Goal: Navigation & Orientation: Find specific page/section

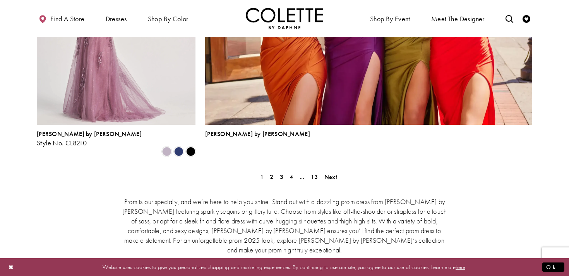
scroll to position [1769, 0]
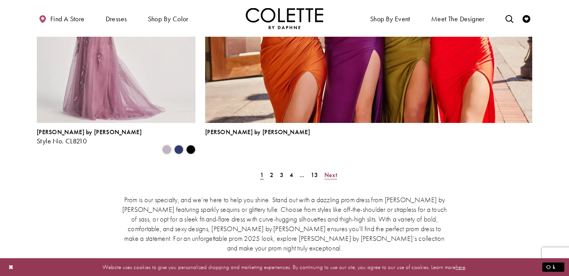
click at [332, 171] on span "Next" at bounding box center [330, 175] width 13 height 8
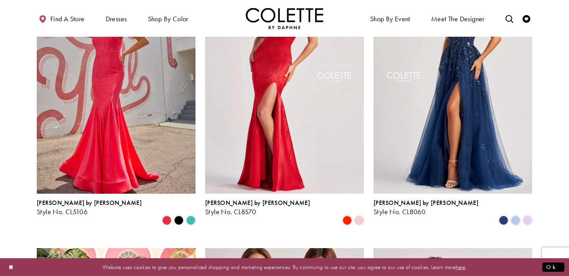
scroll to position [274, 0]
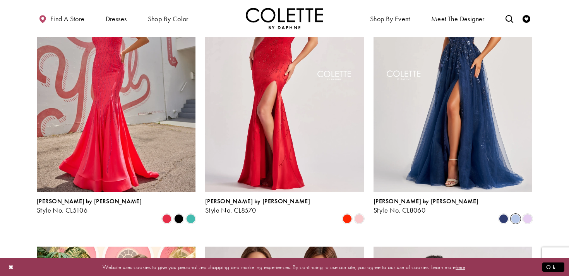
click at [517, 214] on span "Product List" at bounding box center [515, 218] width 9 height 9
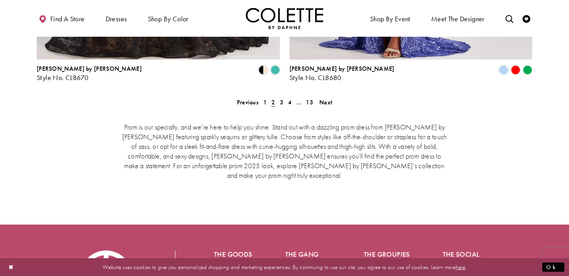
scroll to position [1669, 0]
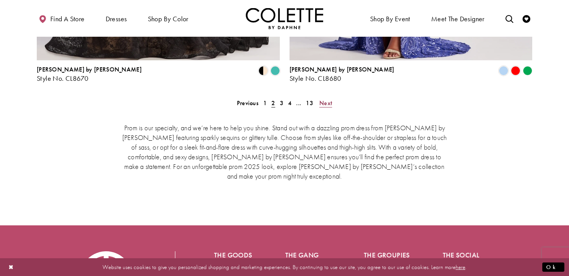
click at [332, 97] on link "Next" at bounding box center [325, 102] width 17 height 11
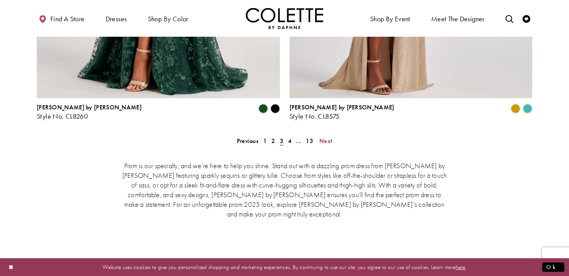
scroll to position [1663, 0]
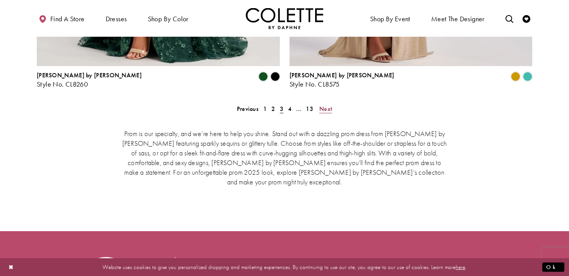
click at [327, 105] on span "Next" at bounding box center [325, 109] width 13 height 8
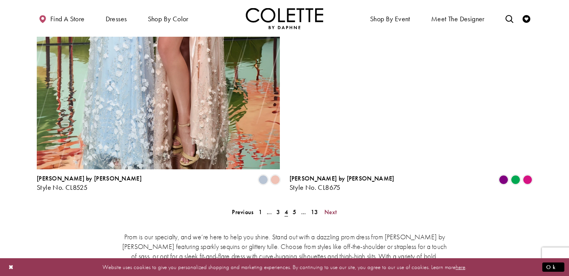
scroll to position [1562, 0]
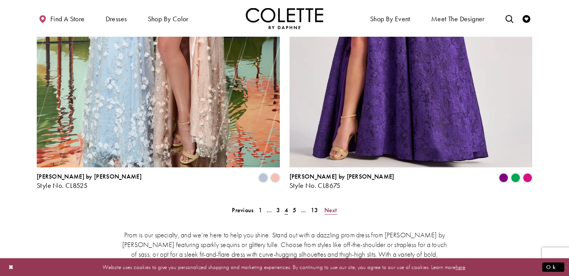
click at [329, 206] on span "Next" at bounding box center [330, 210] width 13 height 8
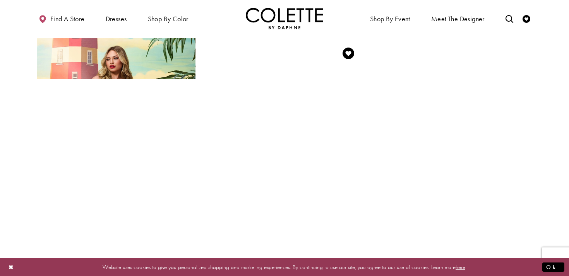
scroll to position [1042, 0]
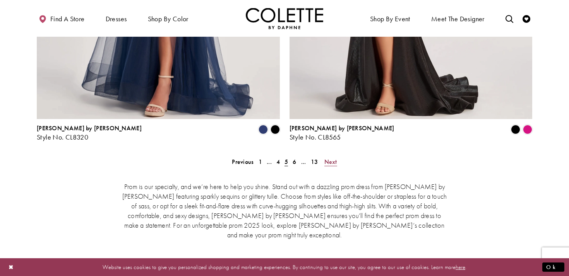
click at [329, 158] on span "Next" at bounding box center [330, 162] width 13 height 8
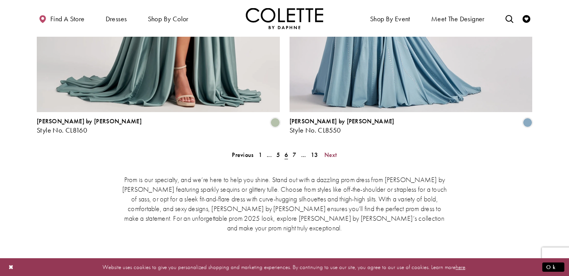
scroll to position [1630, 0]
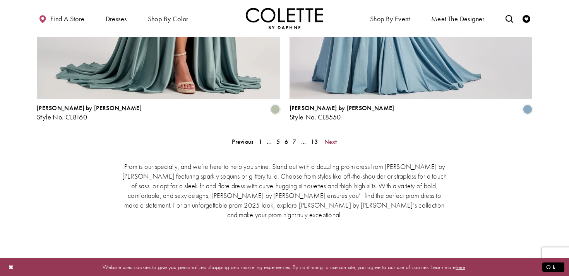
click at [334, 138] on span "Next" at bounding box center [330, 142] width 13 height 8
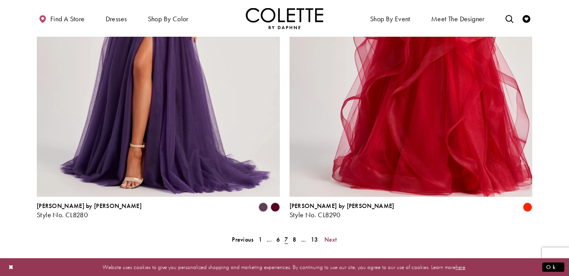
scroll to position [1577, 0]
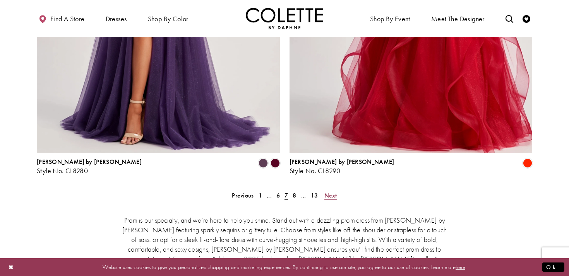
click at [329, 192] on span "Next" at bounding box center [330, 196] width 13 height 8
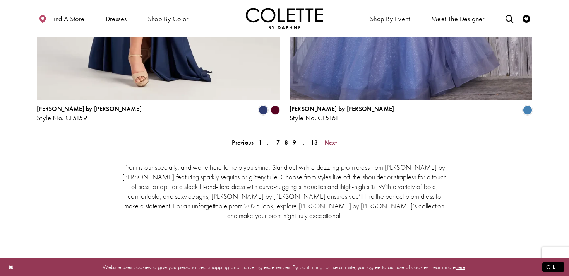
scroll to position [1632, 0]
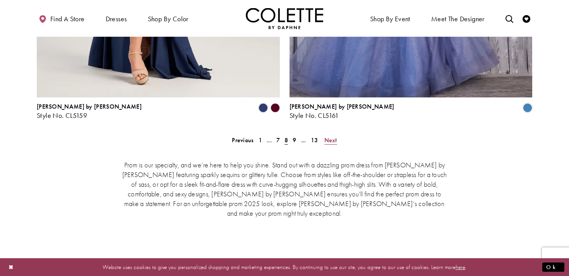
click at [328, 136] on span "Next" at bounding box center [330, 140] width 13 height 8
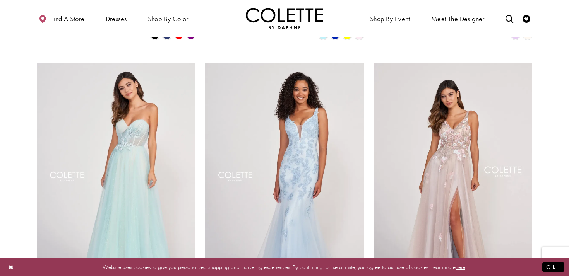
scroll to position [1030, 0]
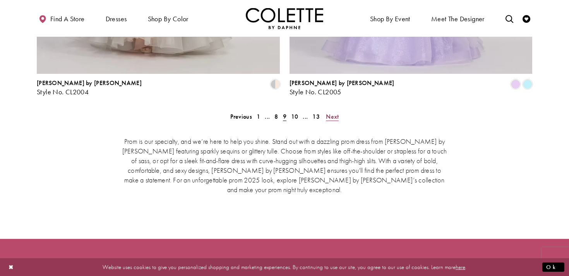
click at [331, 113] on span "Next" at bounding box center [332, 117] width 13 height 8
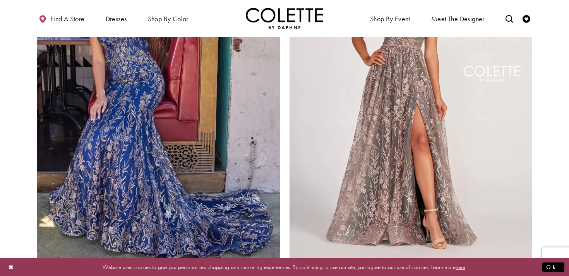
scroll to position [1479, 0]
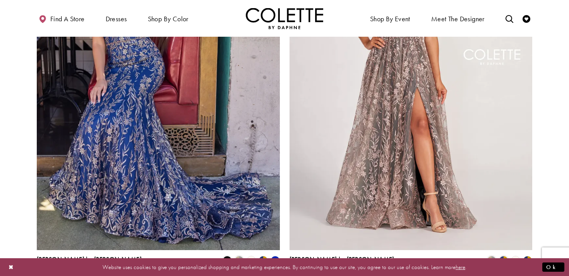
click at [516, 255] on polygon "Product List" at bounding box center [515, 261] width 12 height 12
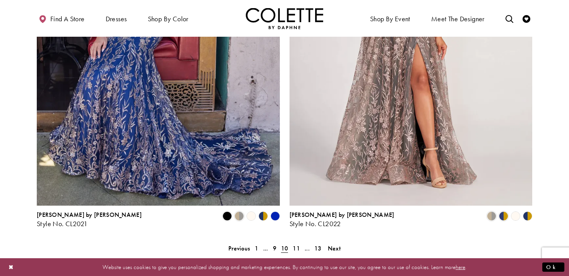
scroll to position [1535, 0]
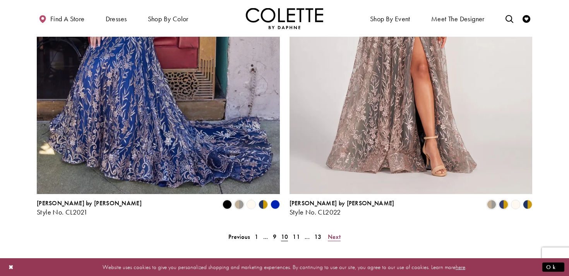
click at [337, 233] on span "Next" at bounding box center [334, 237] width 13 height 8
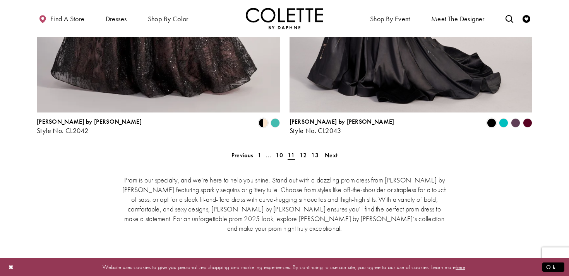
scroll to position [1628, 0]
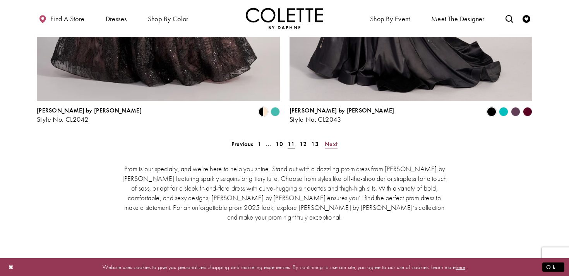
click at [334, 140] on span "Next" at bounding box center [331, 144] width 13 height 8
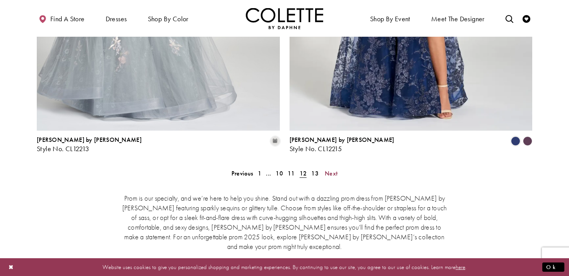
scroll to position [1604, 0]
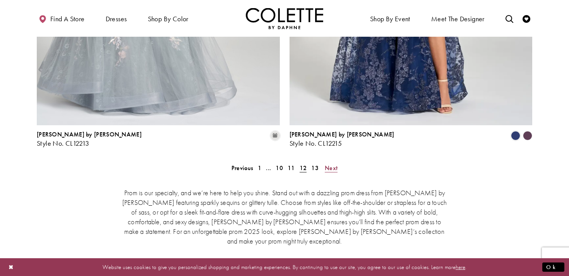
click at [334, 164] on span "Next" at bounding box center [331, 168] width 13 height 8
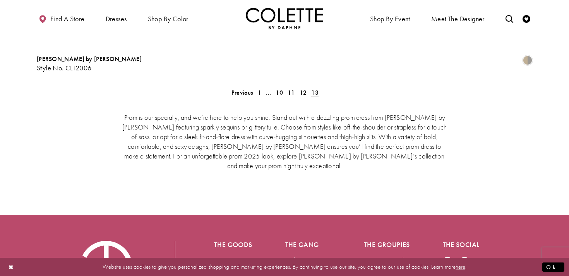
scroll to position [1823, 0]
